Goal: Book appointment/travel/reservation

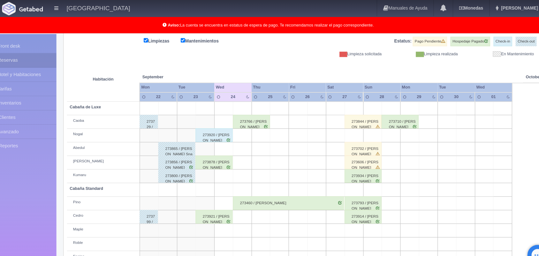
scroll to position [67, 0]
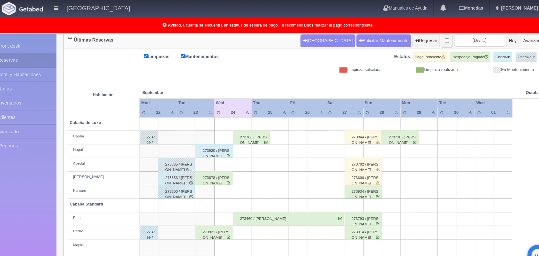
click at [511, 37] on button "Avanzar" at bounding box center [519, 38] width 24 height 12
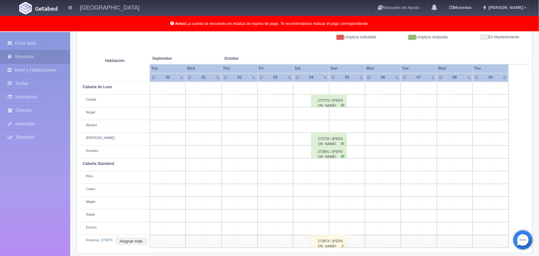
scroll to position [101, 0]
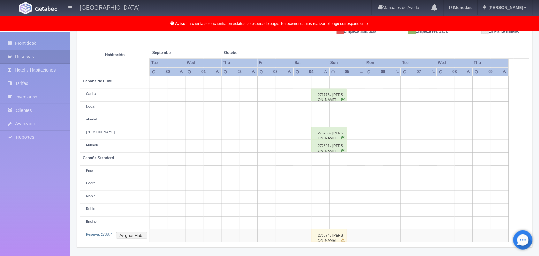
click at [324, 236] on div "273874 / [PERSON_NAME]" at bounding box center [328, 235] width 35 height 13
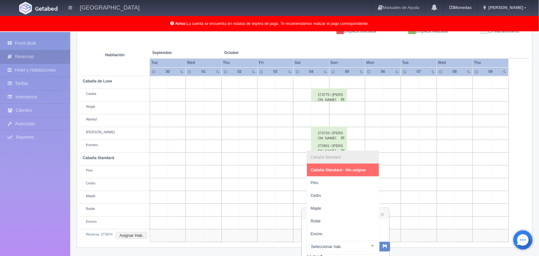
click at [366, 244] on div at bounding box center [372, 245] width 13 height 10
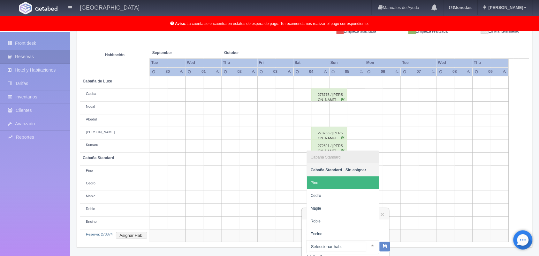
click at [344, 181] on span "Pino" at bounding box center [343, 182] width 72 height 13
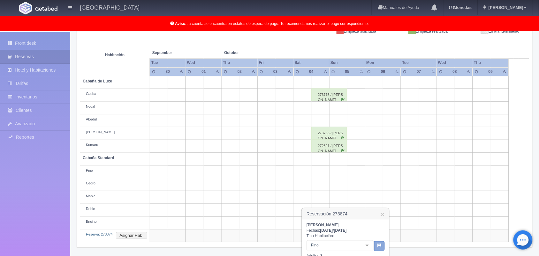
click at [380, 245] on icon "button" at bounding box center [379, 245] width 4 height 4
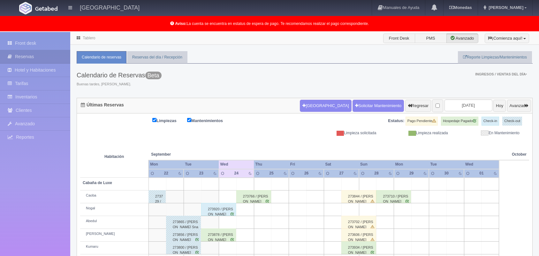
scroll to position [64, 0]
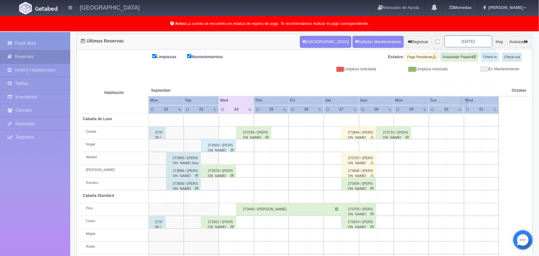
click at [464, 42] on input "2025-09-24" at bounding box center [468, 41] width 48 height 12
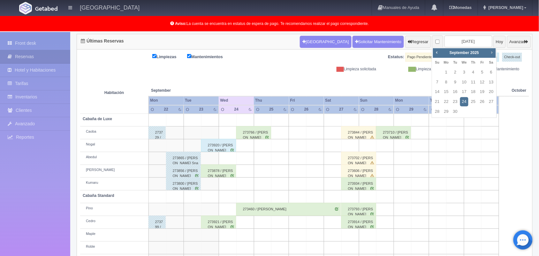
click at [492, 53] on span "Next" at bounding box center [491, 52] width 5 height 5
click at [482, 109] on link "31" at bounding box center [482, 111] width 8 height 9
type input "2025-10-31"
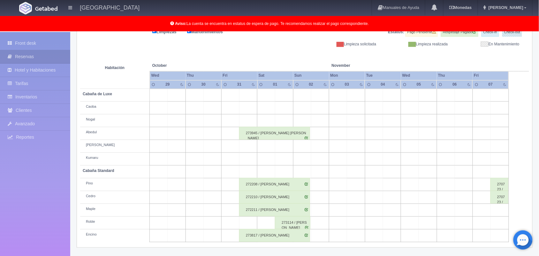
scroll to position [73, 0]
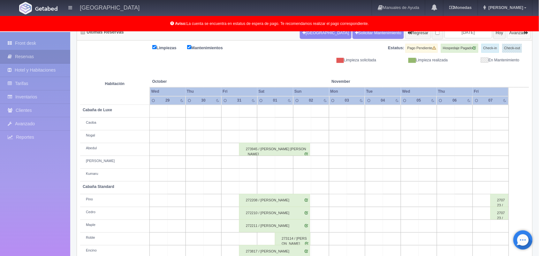
click at [520, 34] on button "Avanzar" at bounding box center [519, 33] width 24 height 12
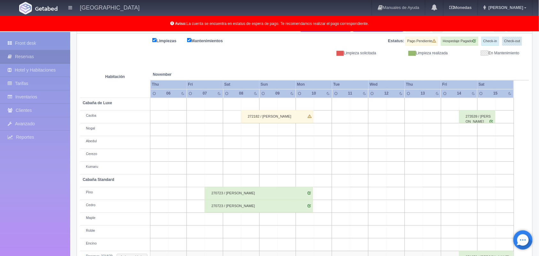
scroll to position [64, 0]
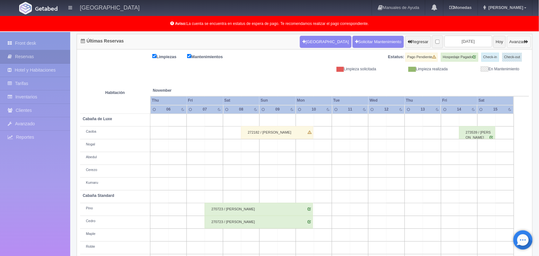
click at [510, 41] on button "Avanzar" at bounding box center [519, 42] width 24 height 12
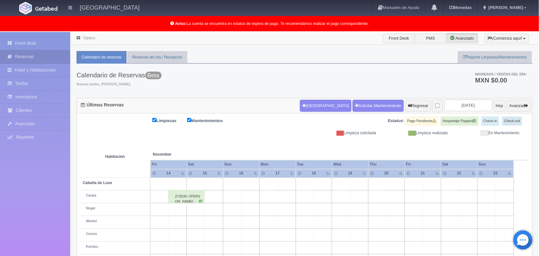
scroll to position [16, 0]
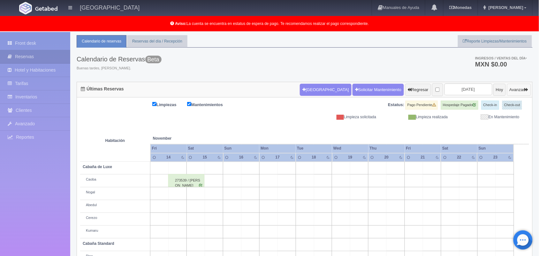
click at [510, 91] on button "Avanzar" at bounding box center [519, 90] width 24 height 12
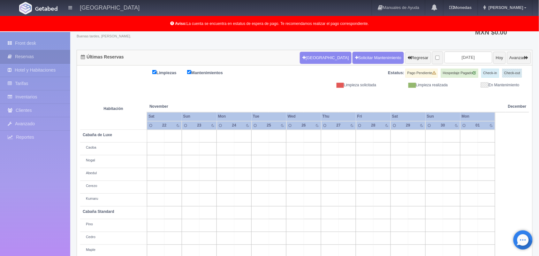
scroll to position [64, 0]
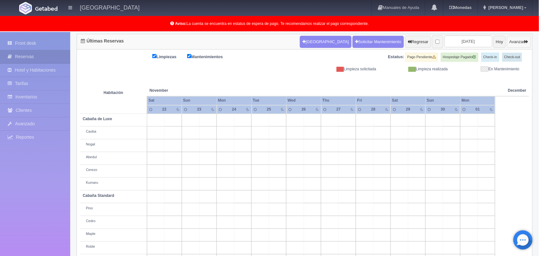
click at [516, 42] on button "Avanzar" at bounding box center [519, 42] width 24 height 12
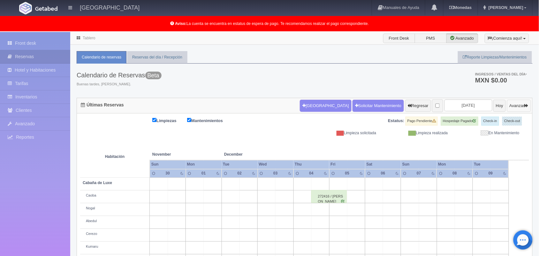
click at [516, 105] on button "Avanzar" at bounding box center [519, 106] width 24 height 12
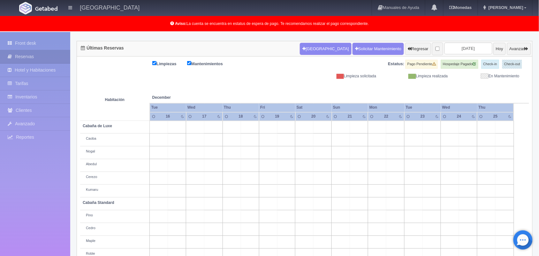
scroll to position [41, 0]
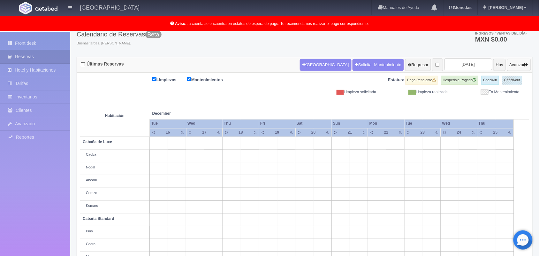
click at [510, 64] on button "Avanzar" at bounding box center [519, 65] width 24 height 12
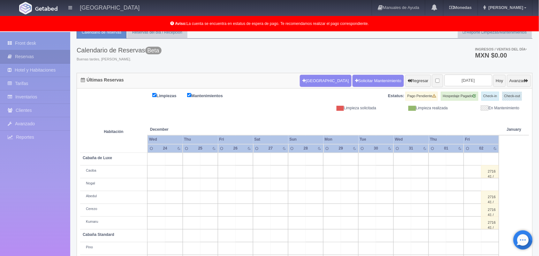
scroll to position [9, 0]
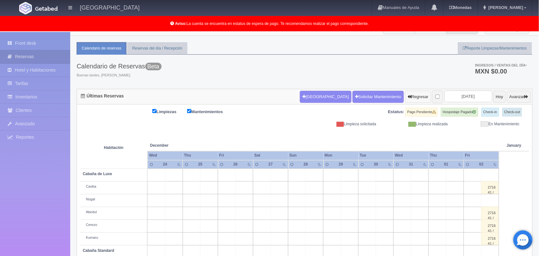
click at [405, 97] on button "Regresar" at bounding box center [418, 97] width 26 height 12
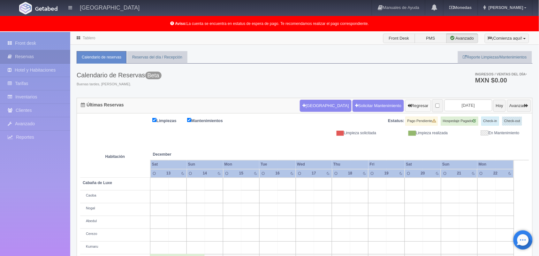
click at [405, 106] on button "Regresar" at bounding box center [418, 106] width 26 height 12
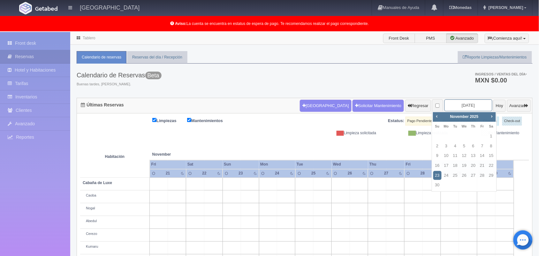
click at [469, 104] on input "[DATE]" at bounding box center [468, 105] width 48 height 12
click at [491, 117] on span "Next" at bounding box center [491, 116] width 5 height 5
click at [437, 116] on span "Prev" at bounding box center [436, 116] width 5 height 5
click at [480, 165] on link "24" at bounding box center [482, 165] width 8 height 9
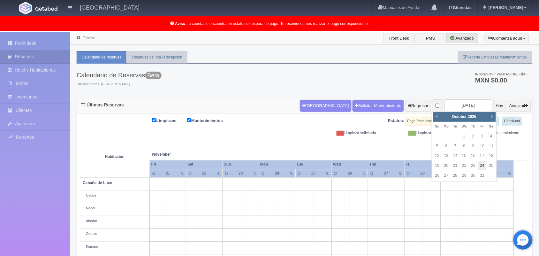
type input "2025-10-24"
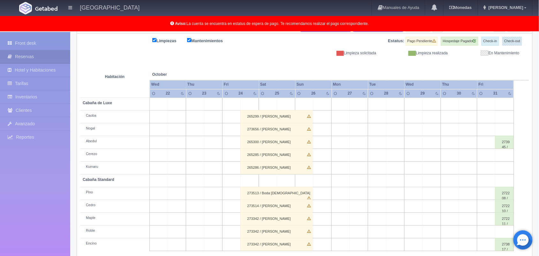
scroll to position [89, 0]
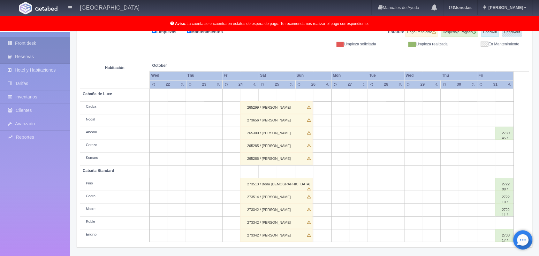
click at [50, 45] on link "Front desk" at bounding box center [35, 43] width 70 height 13
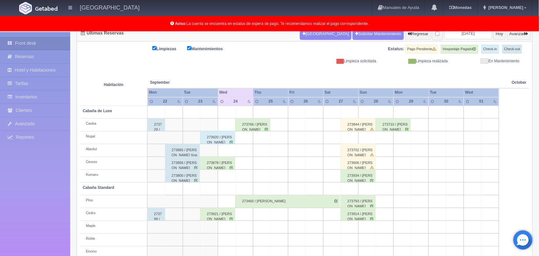
scroll to position [89, 0]
